Goal: Task Accomplishment & Management: Complete application form

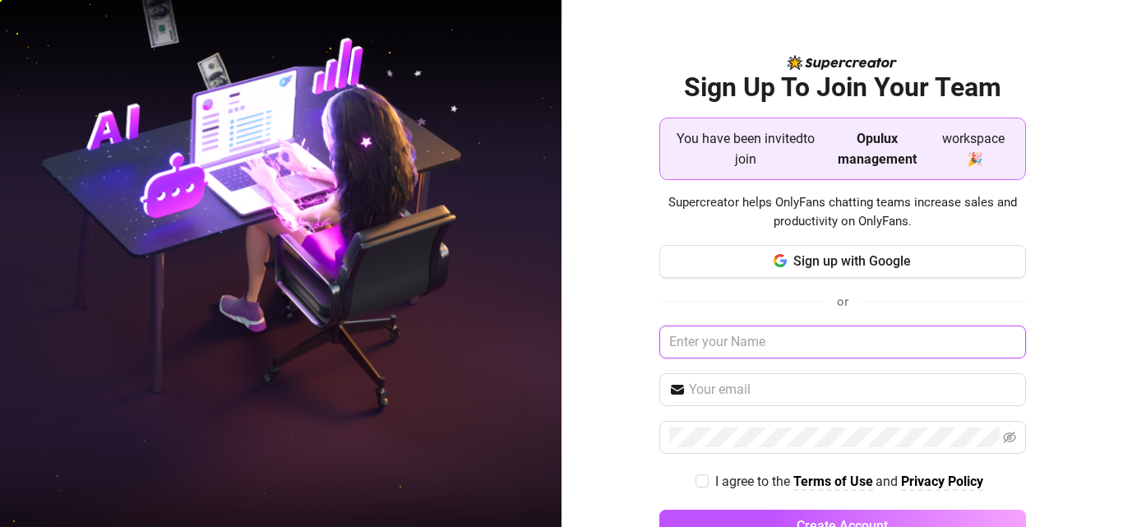
click at [723, 344] on input "text" at bounding box center [842, 342] width 367 height 33
type input "d"
type input "Duke Obare"
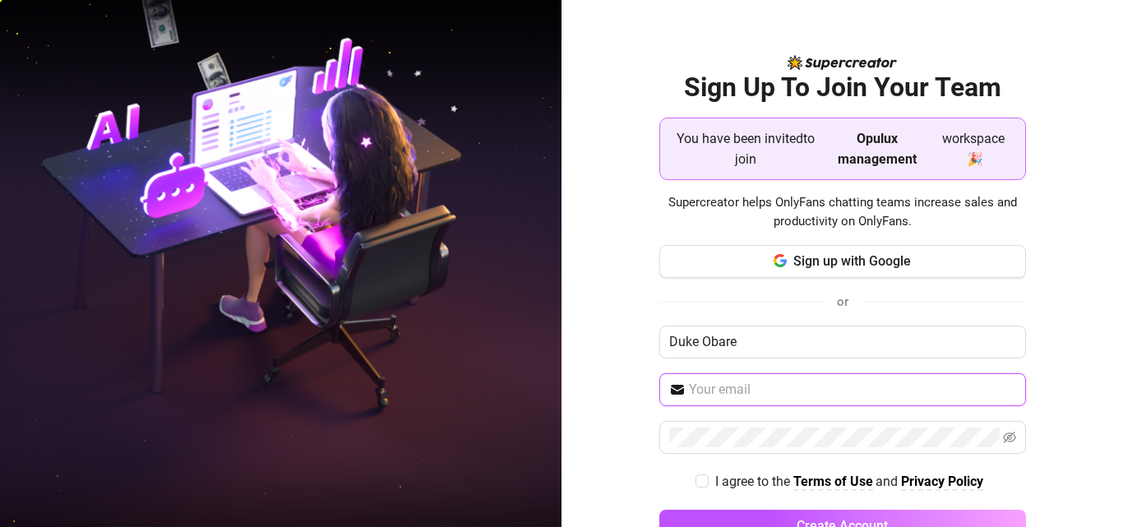
click at [721, 393] on input "text" at bounding box center [852, 390] width 327 height 20
type input "[EMAIL_ADDRESS][DOMAIN_NAME]"
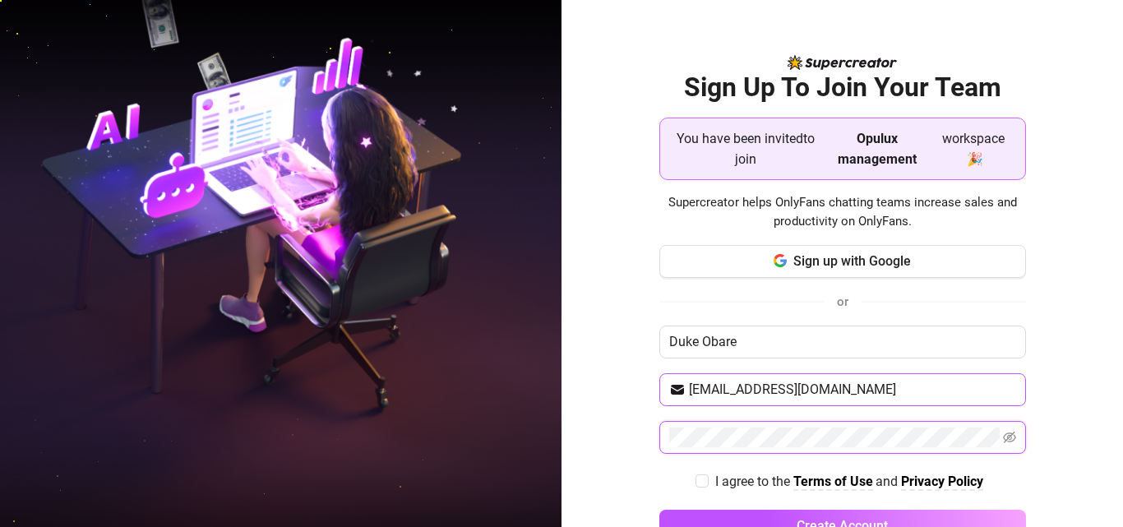
scroll to position [49, 0]
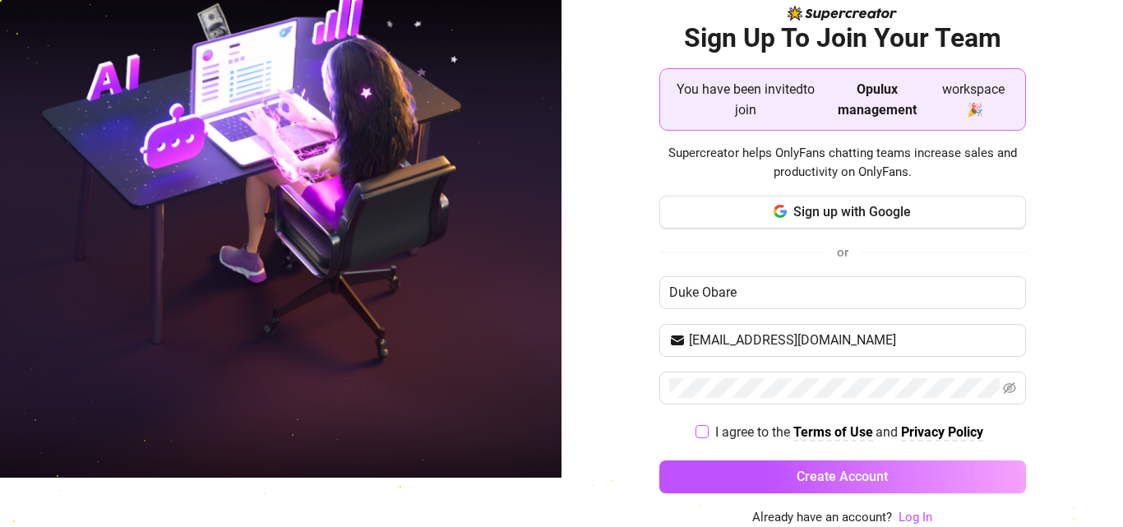
click at [695, 440] on label "I agree to the Terms of Use and Privacy Policy" at bounding box center [842, 432] width 294 height 21
click at [695, 436] on input "I agree to the Terms of Use and Privacy Policy" at bounding box center [701, 431] width 12 height 12
checkbox input "true"
click at [1008, 390] on icon "eye-invisible" at bounding box center [1009, 387] width 3 height 3
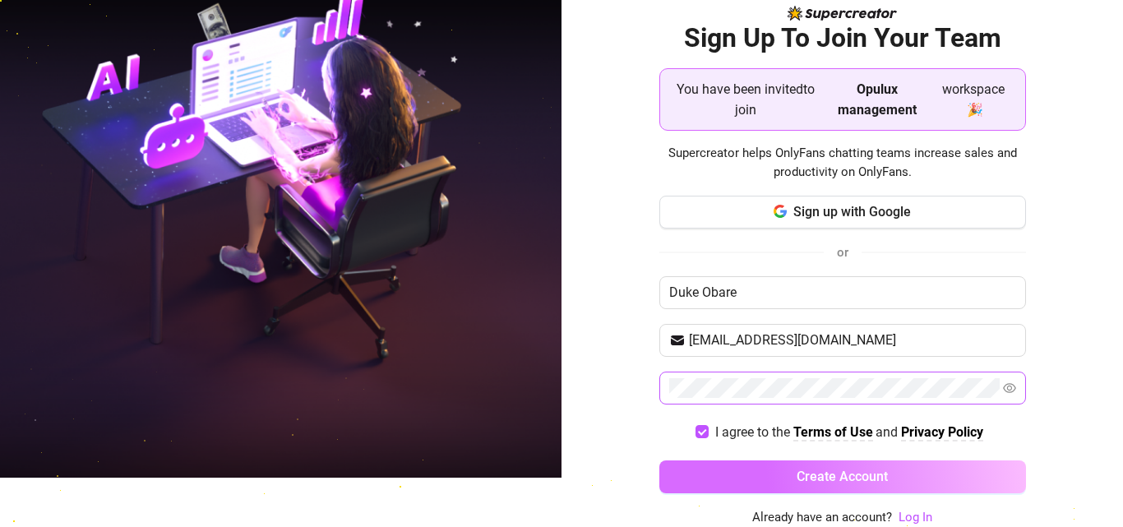
click at [898, 473] on button "Create Account" at bounding box center [842, 476] width 367 height 33
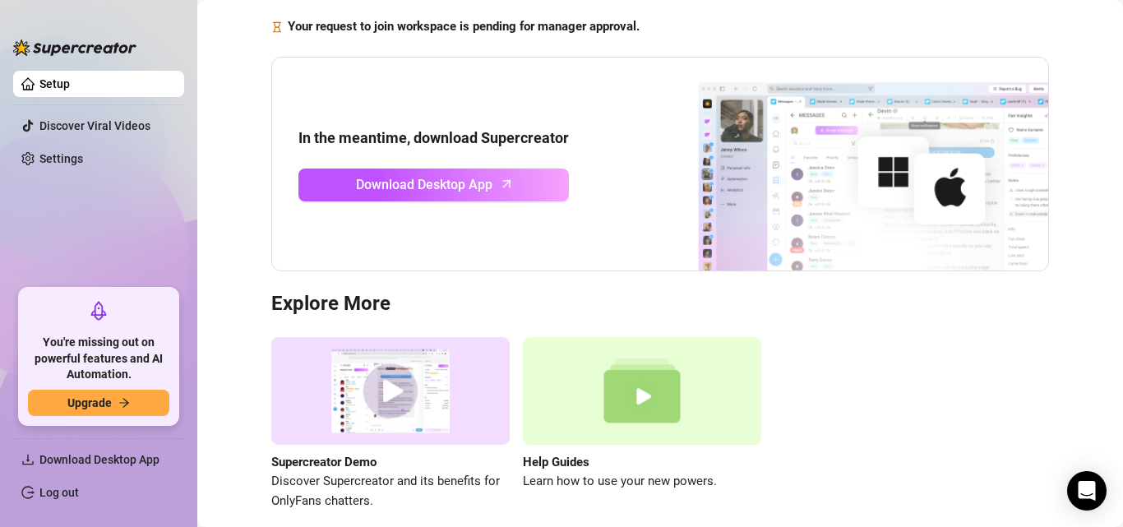
scroll to position [109, 0]
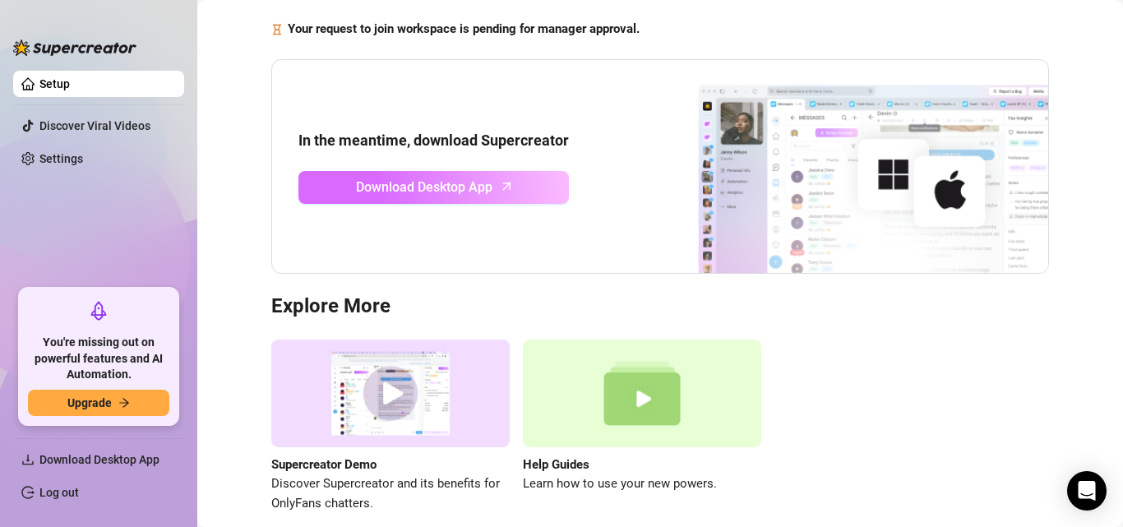
click at [509, 195] on link "Download Desktop App" at bounding box center [433, 187] width 270 height 33
